Goal: Information Seeking & Learning: Learn about a topic

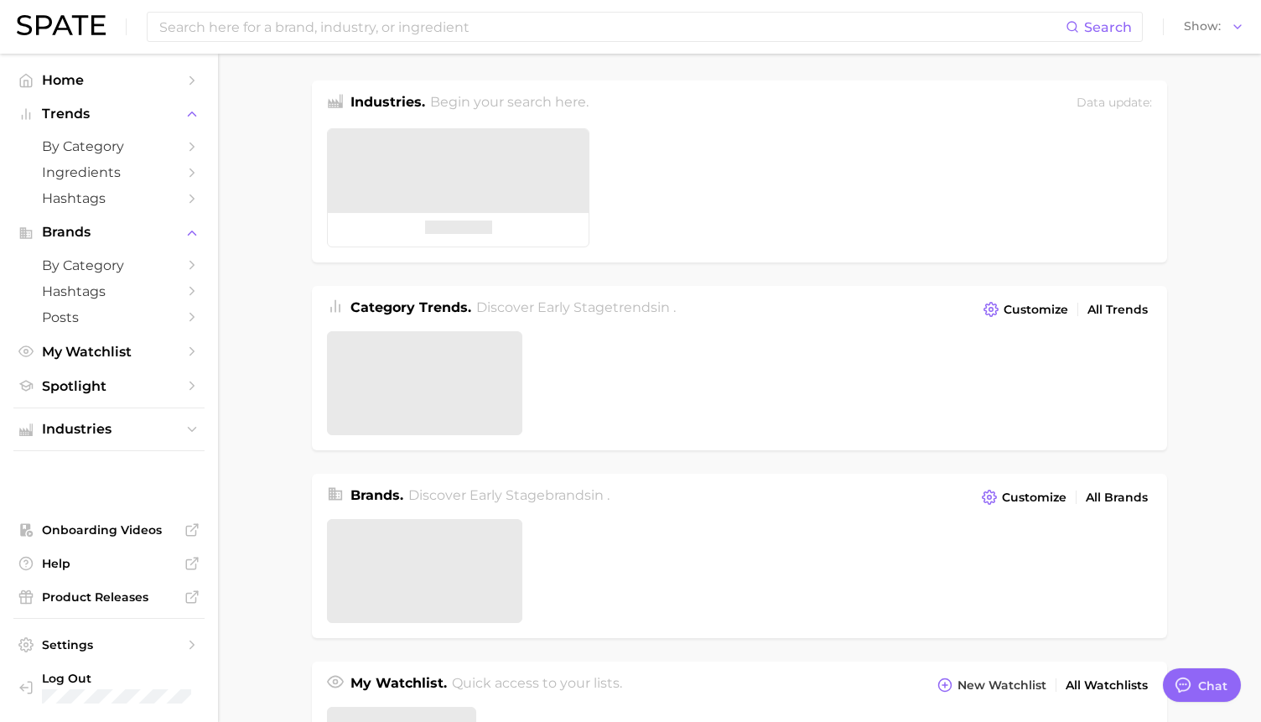
type textarea "x"
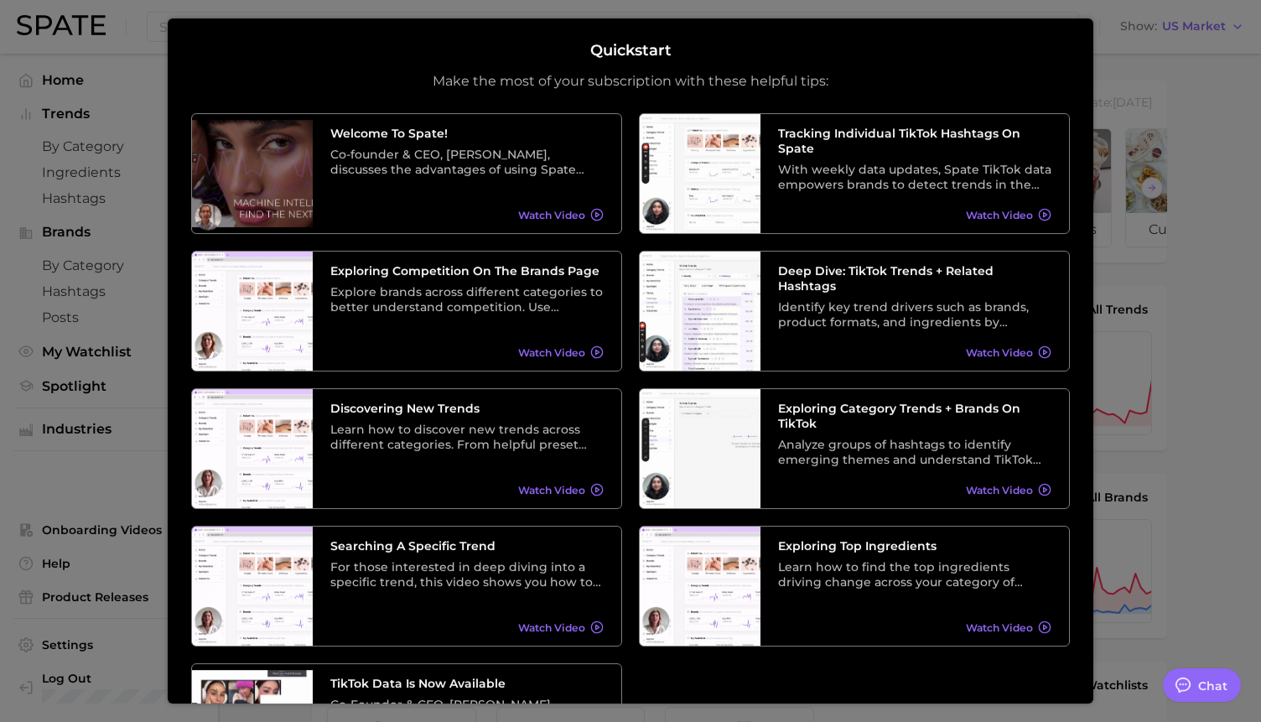
click at [1113, 16] on div at bounding box center [630, 681] width 1261 height 1362
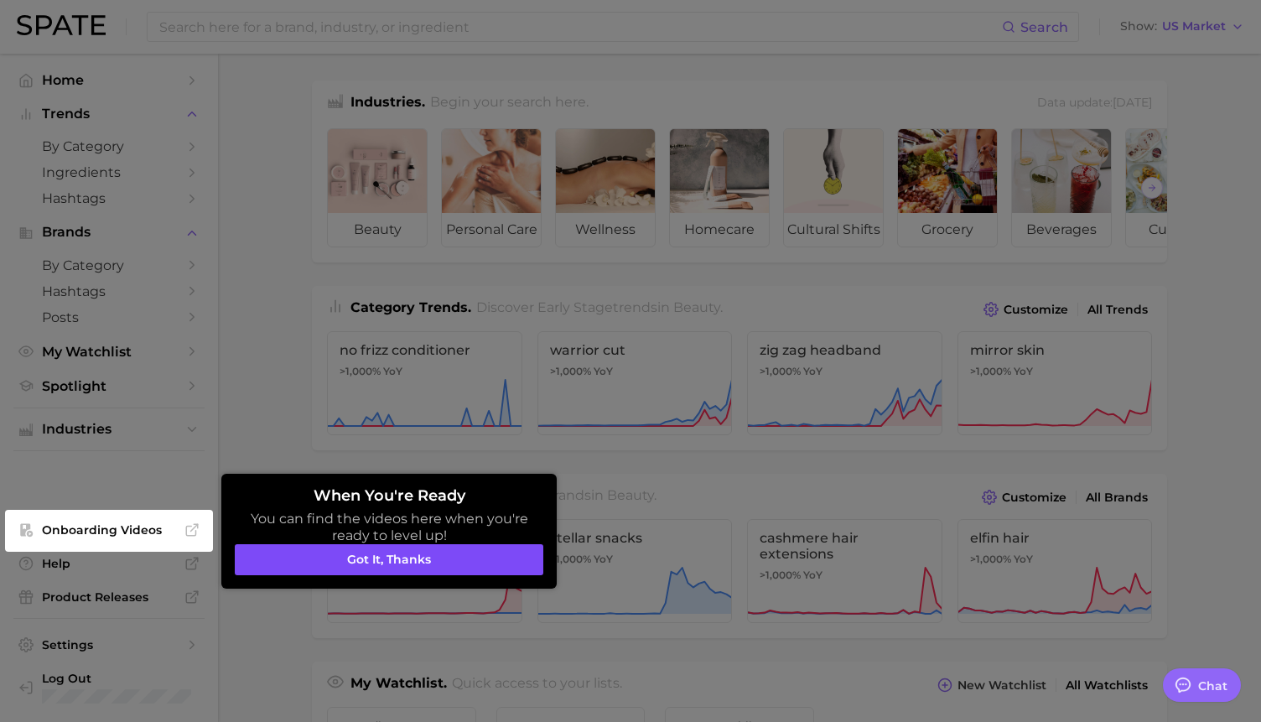
click at [426, 560] on button "Got it, thanks" at bounding box center [389, 560] width 309 height 32
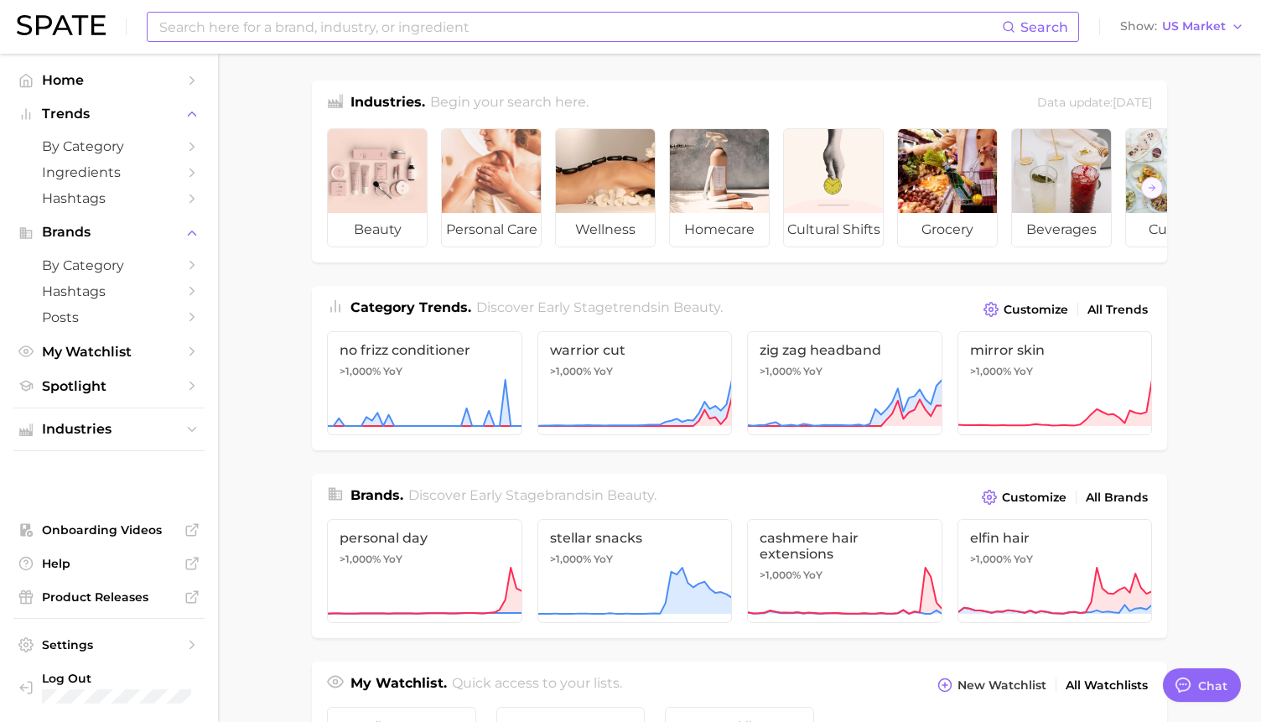
click at [389, 39] on input at bounding box center [580, 27] width 844 height 29
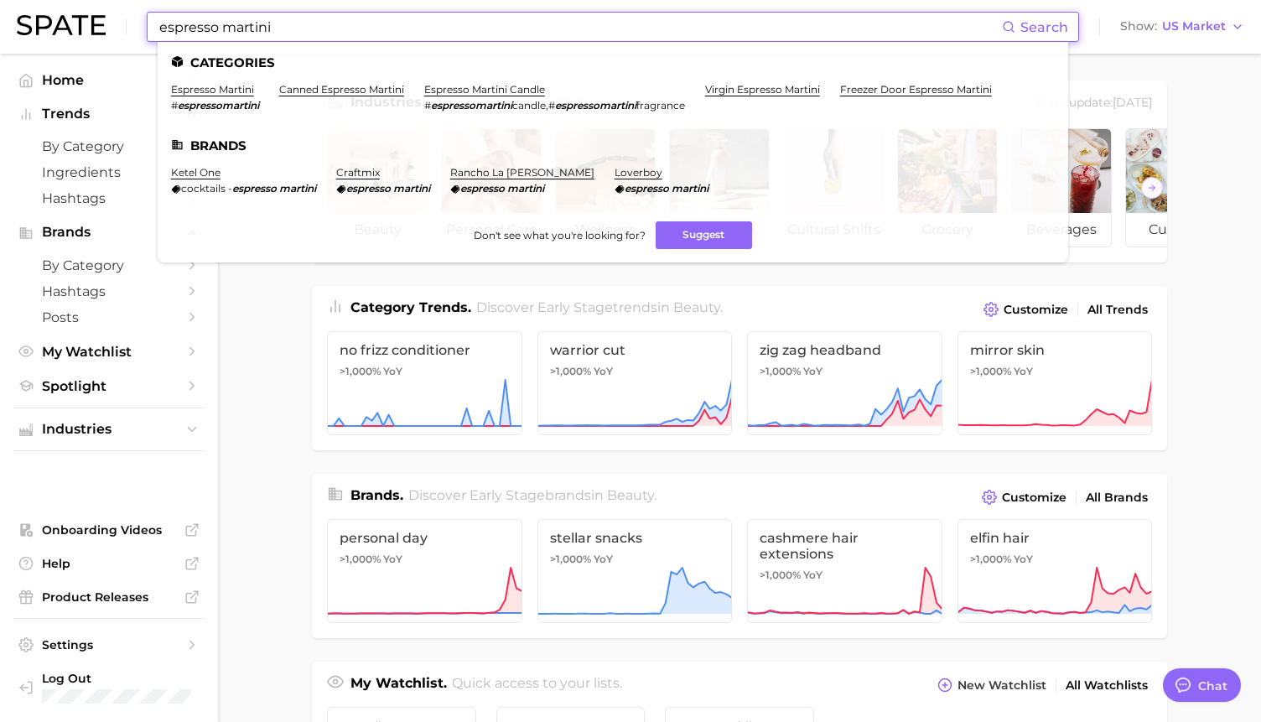
type input "espresso martini"
click at [207, 98] on li "espresso martini # espressomartini" at bounding box center [215, 97] width 88 height 29
click at [205, 92] on link "espresso martini" at bounding box center [212, 89] width 83 height 13
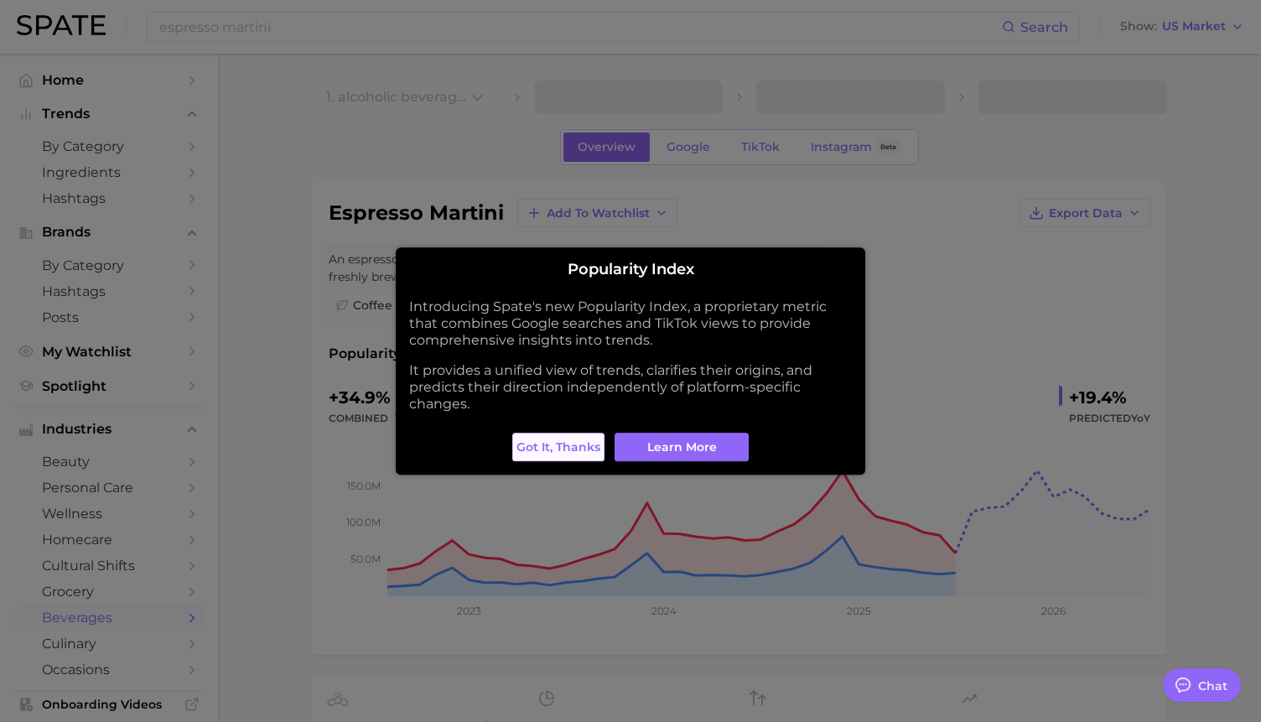
type textarea "x"
click at [573, 444] on span "Got it, thanks" at bounding box center [558, 447] width 84 height 14
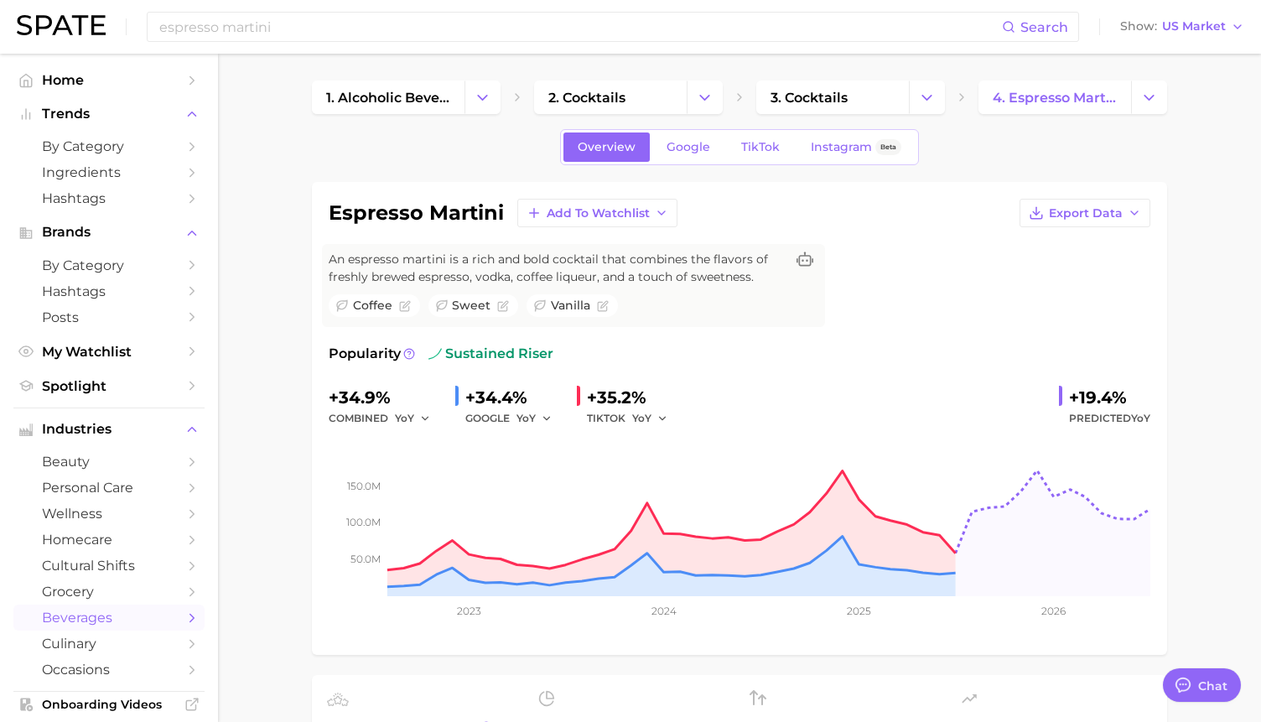
scroll to position [6, 0]
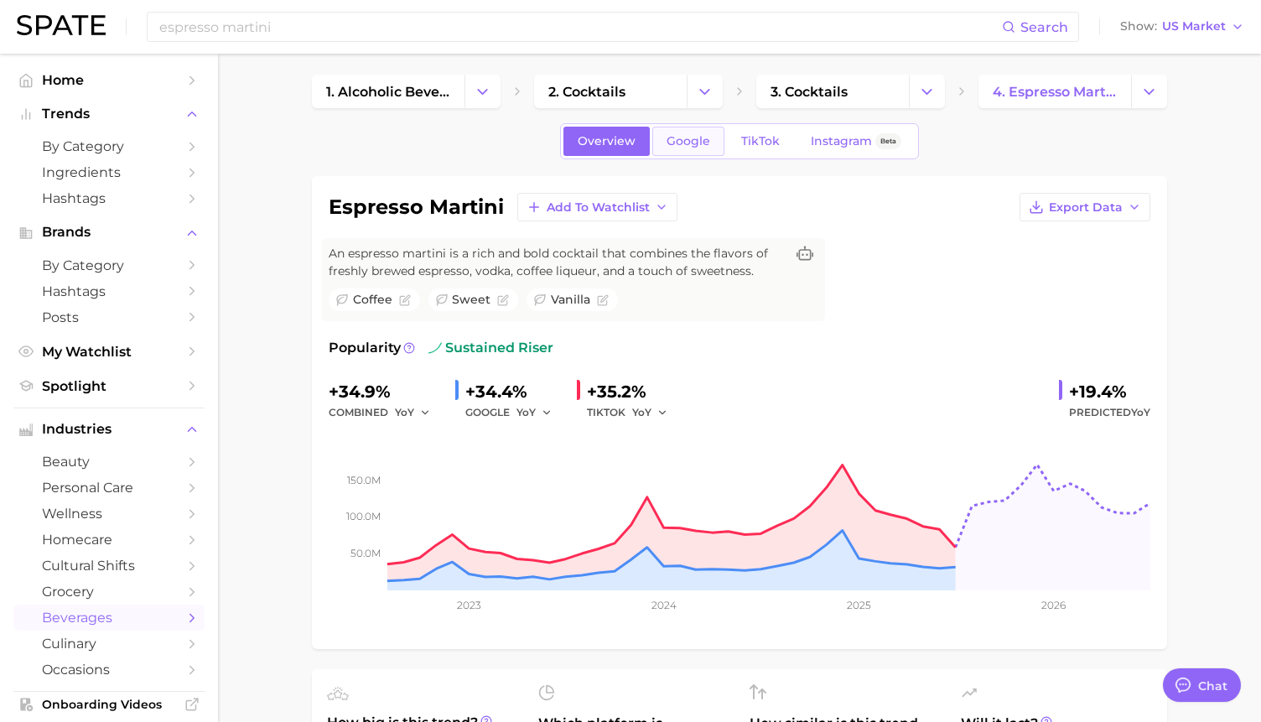
click at [706, 148] on link "Google" at bounding box center [688, 141] width 72 height 29
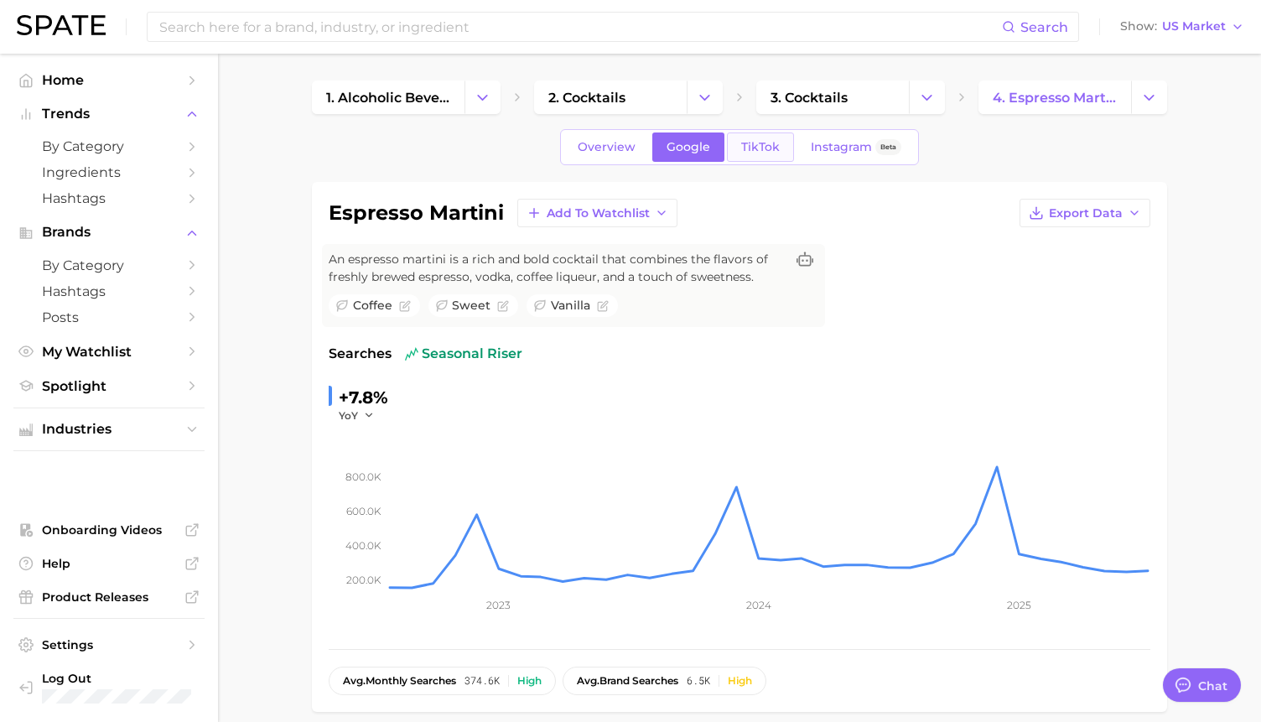
click at [759, 148] on span "TikTok" at bounding box center [760, 147] width 39 height 14
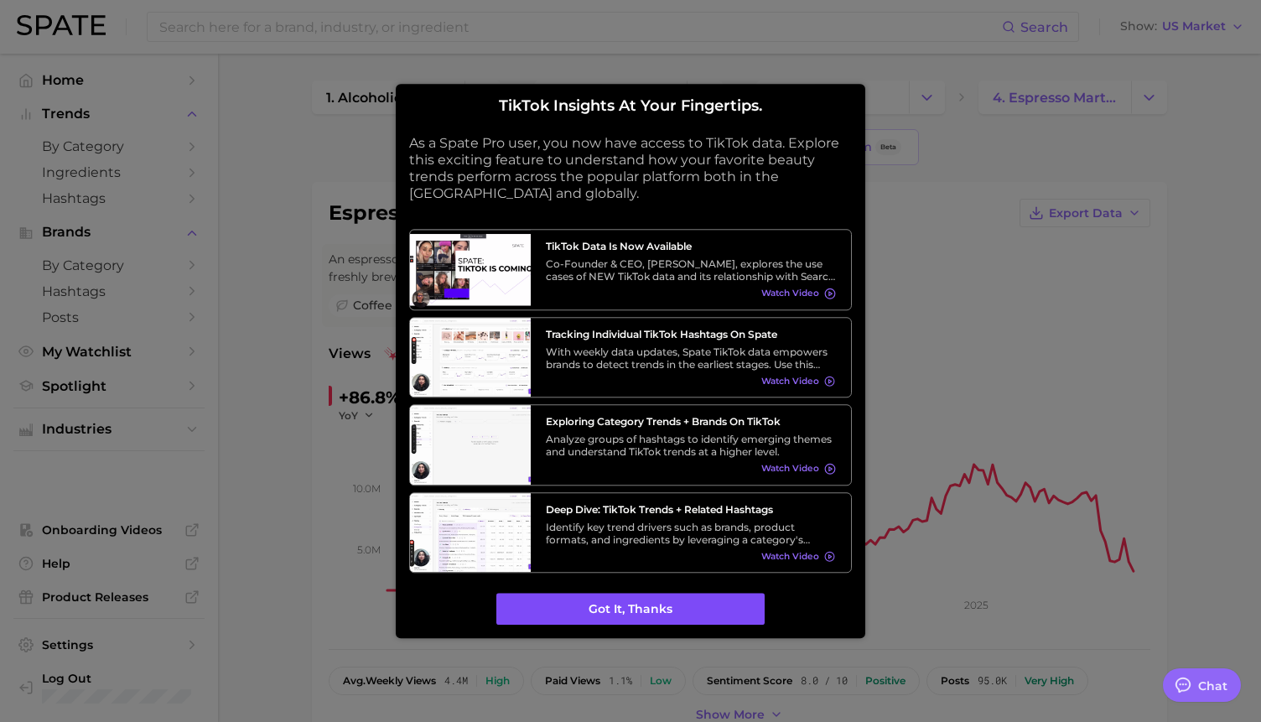
click at [693, 605] on button "Got it, thanks" at bounding box center [630, 610] width 268 height 32
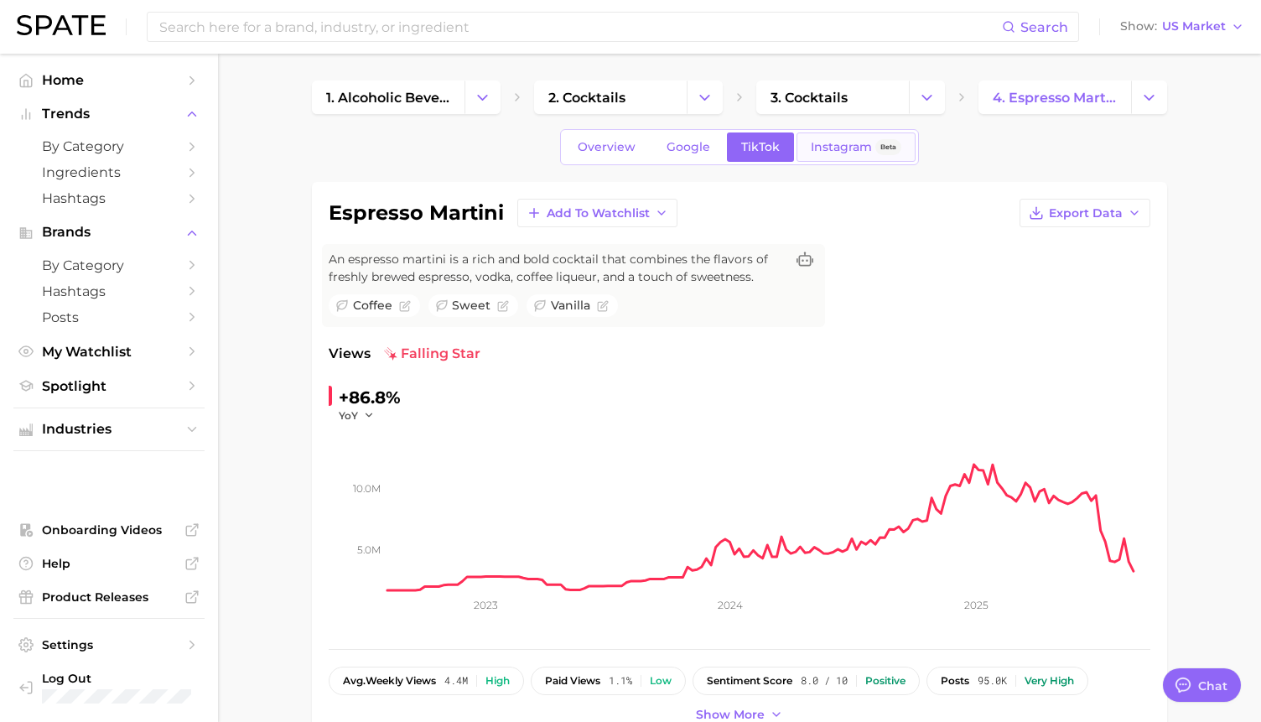
click at [836, 156] on link "Instagram Beta" at bounding box center [856, 146] width 119 height 29
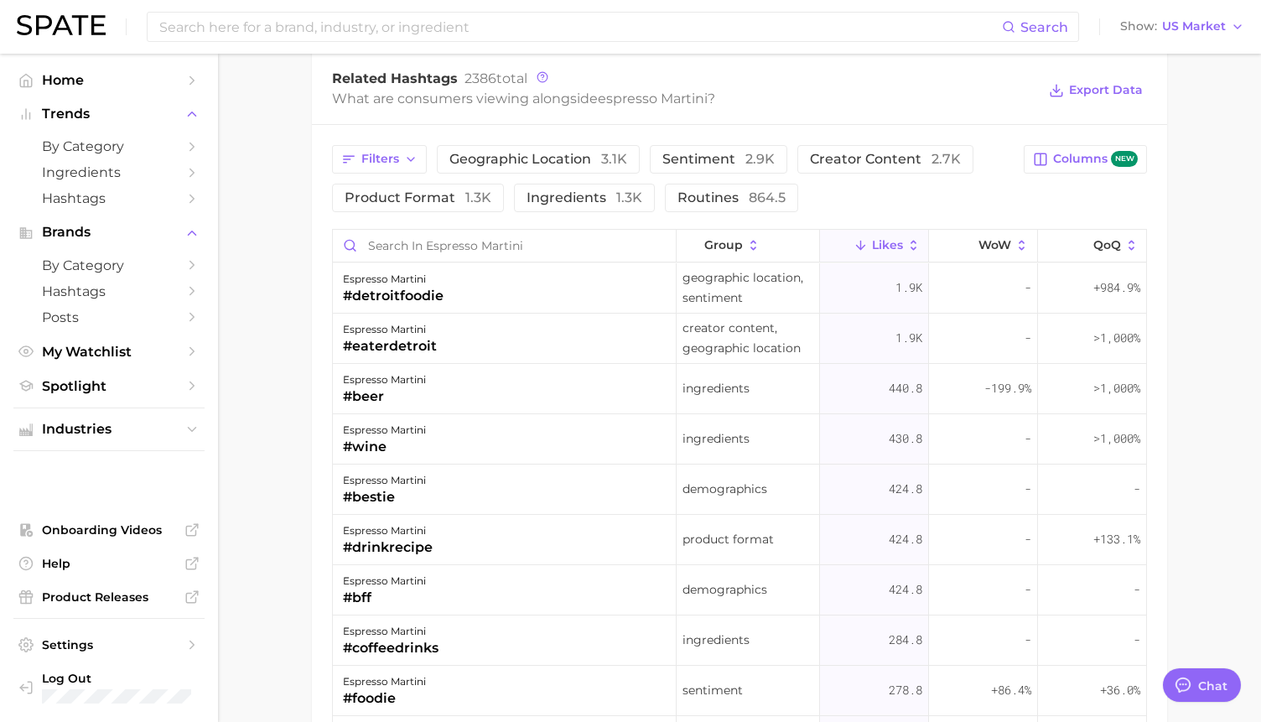
scroll to position [1243, 0]
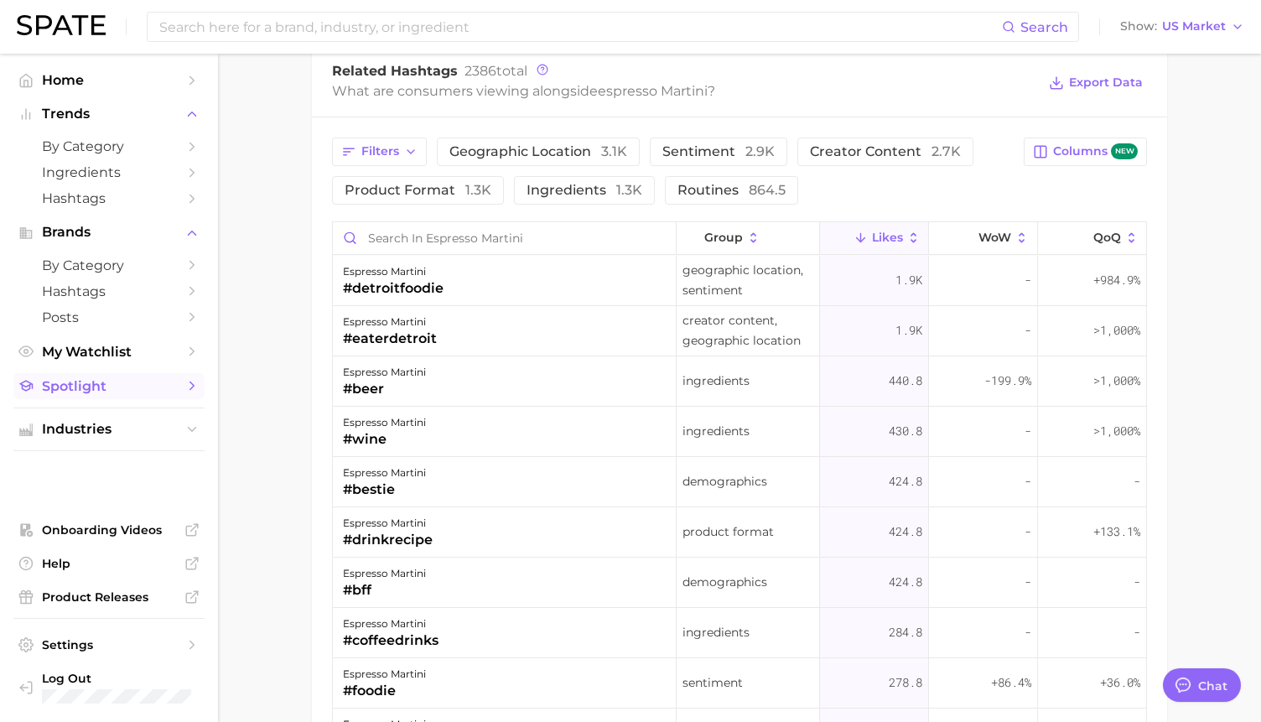
click at [133, 390] on span "Spotlight" at bounding box center [109, 386] width 134 height 16
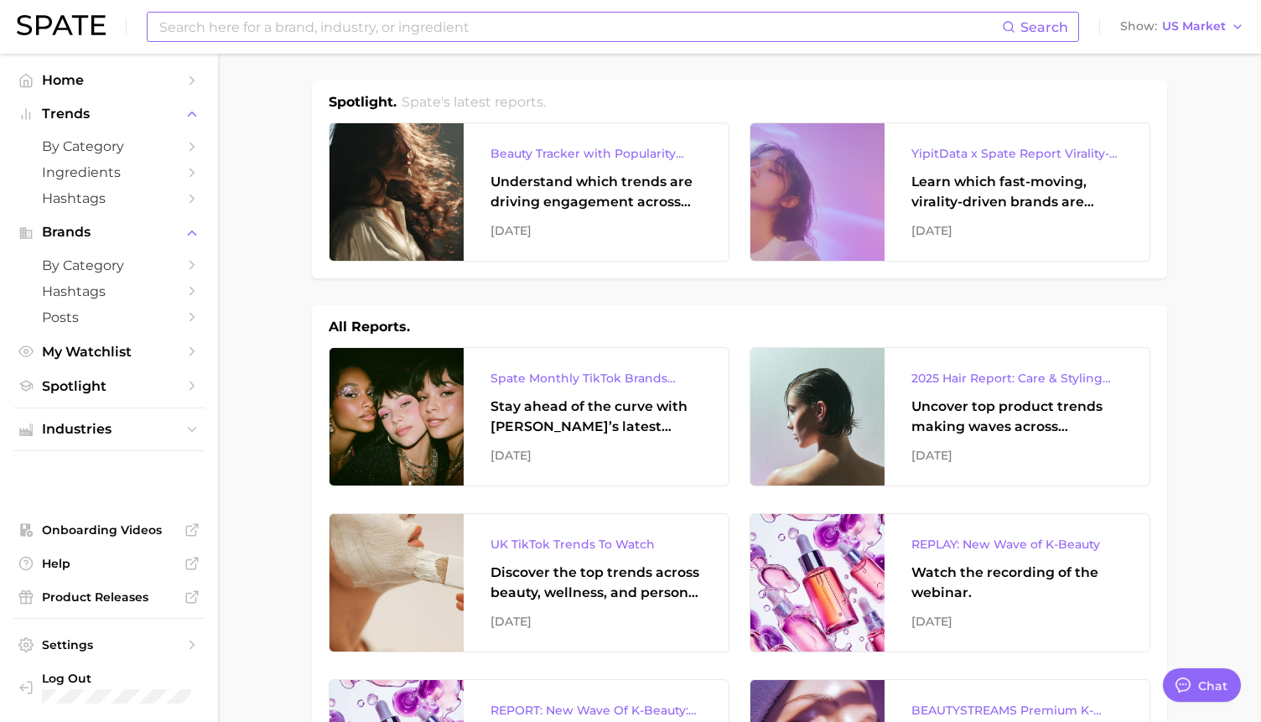
click at [386, 18] on input at bounding box center [580, 27] width 844 height 29
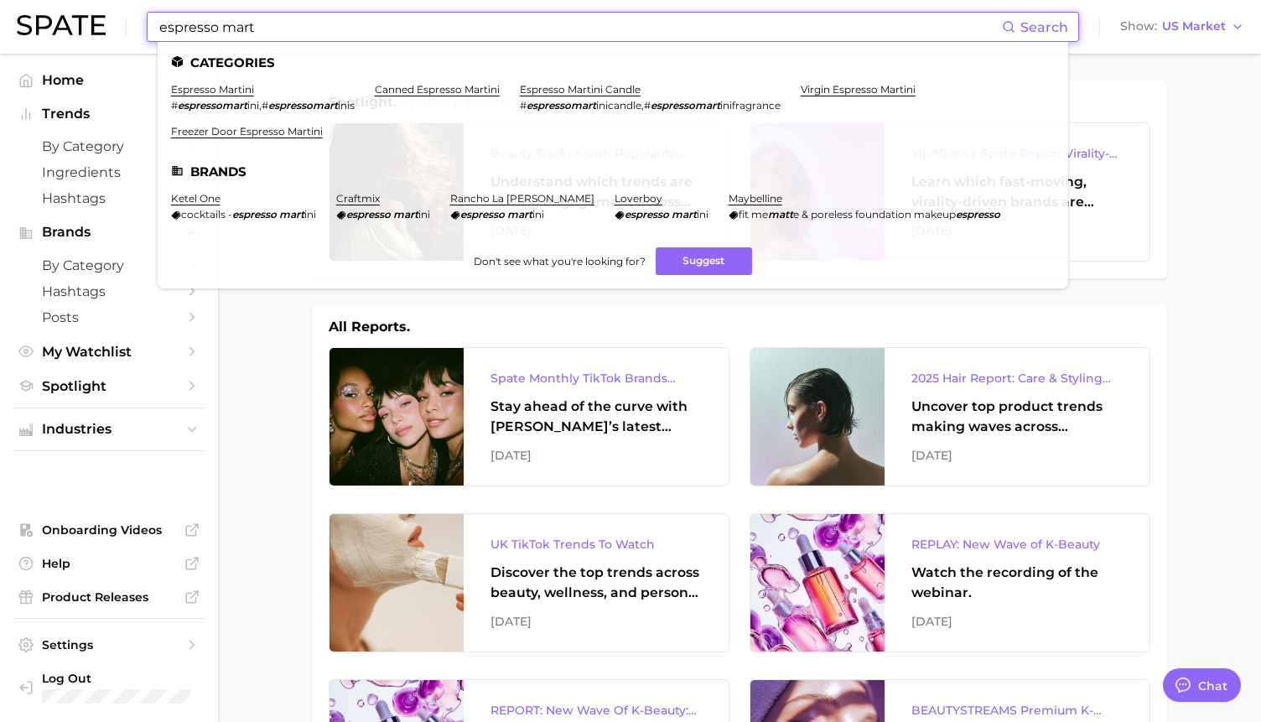
type input "espresso mart"
